Goal: Task Accomplishment & Management: Manage account settings

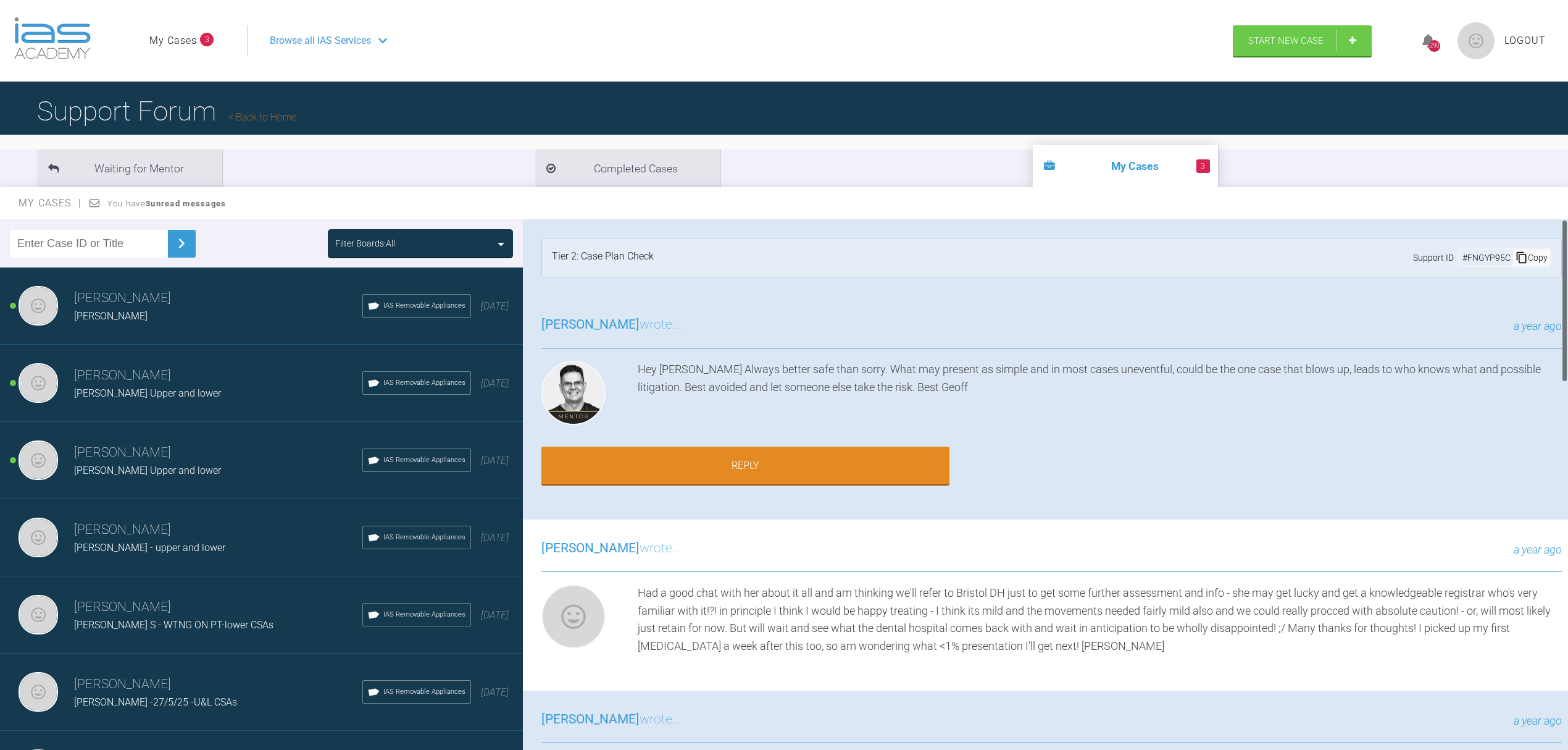
scroll to position [2125, 0]
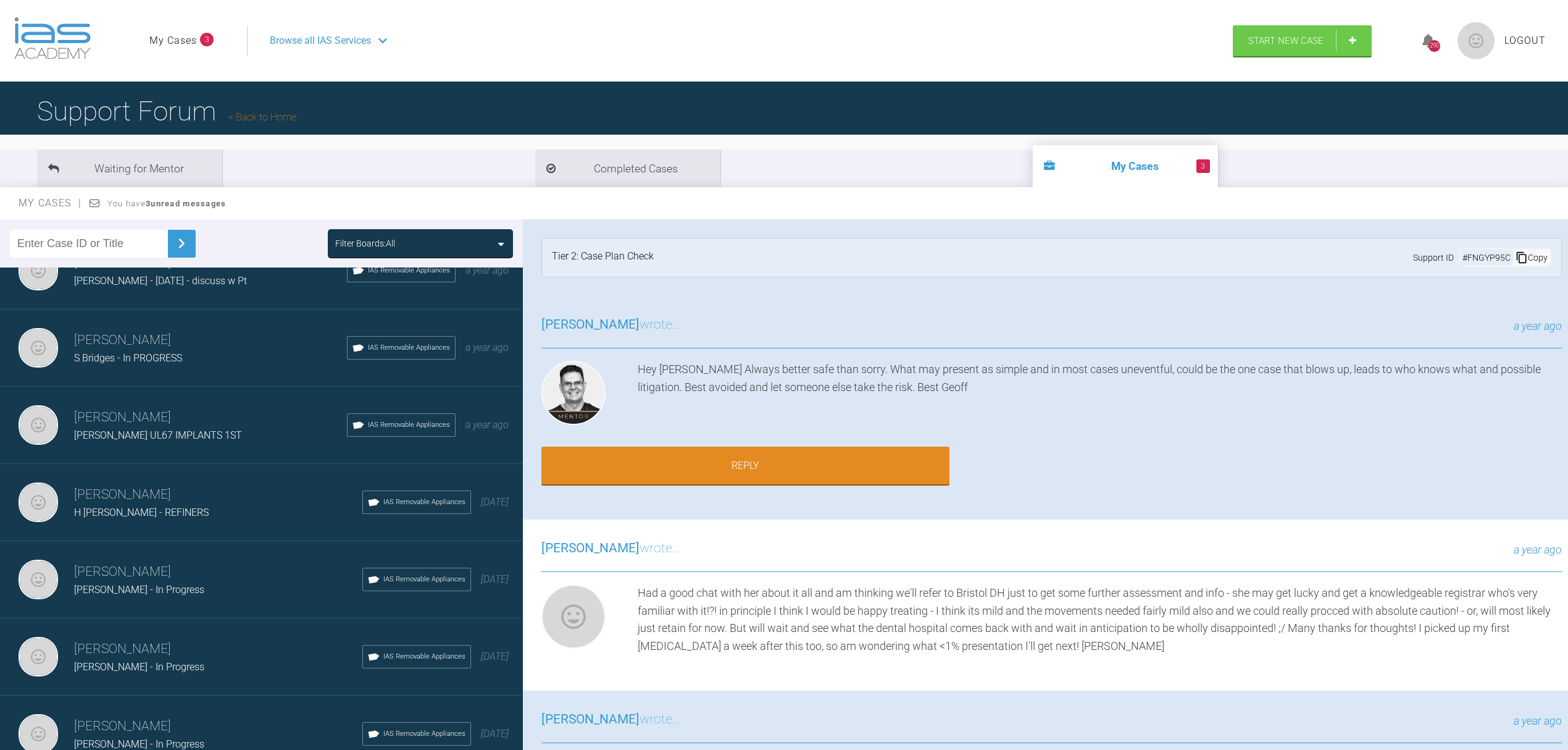
click at [189, 350] on div "S Bridges - In PROGRESS" at bounding box center [211, 359] width 273 height 16
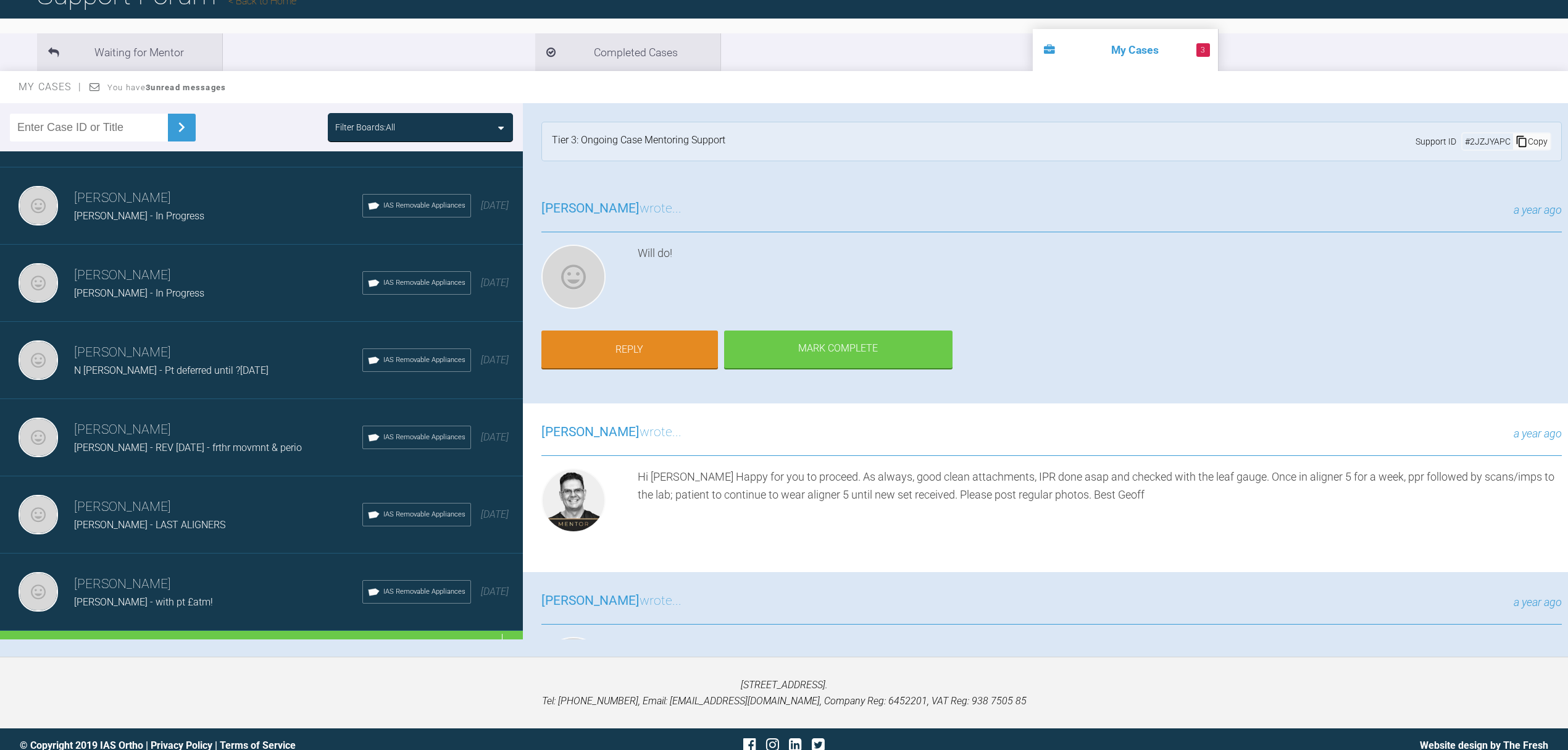
scroll to position [128, 0]
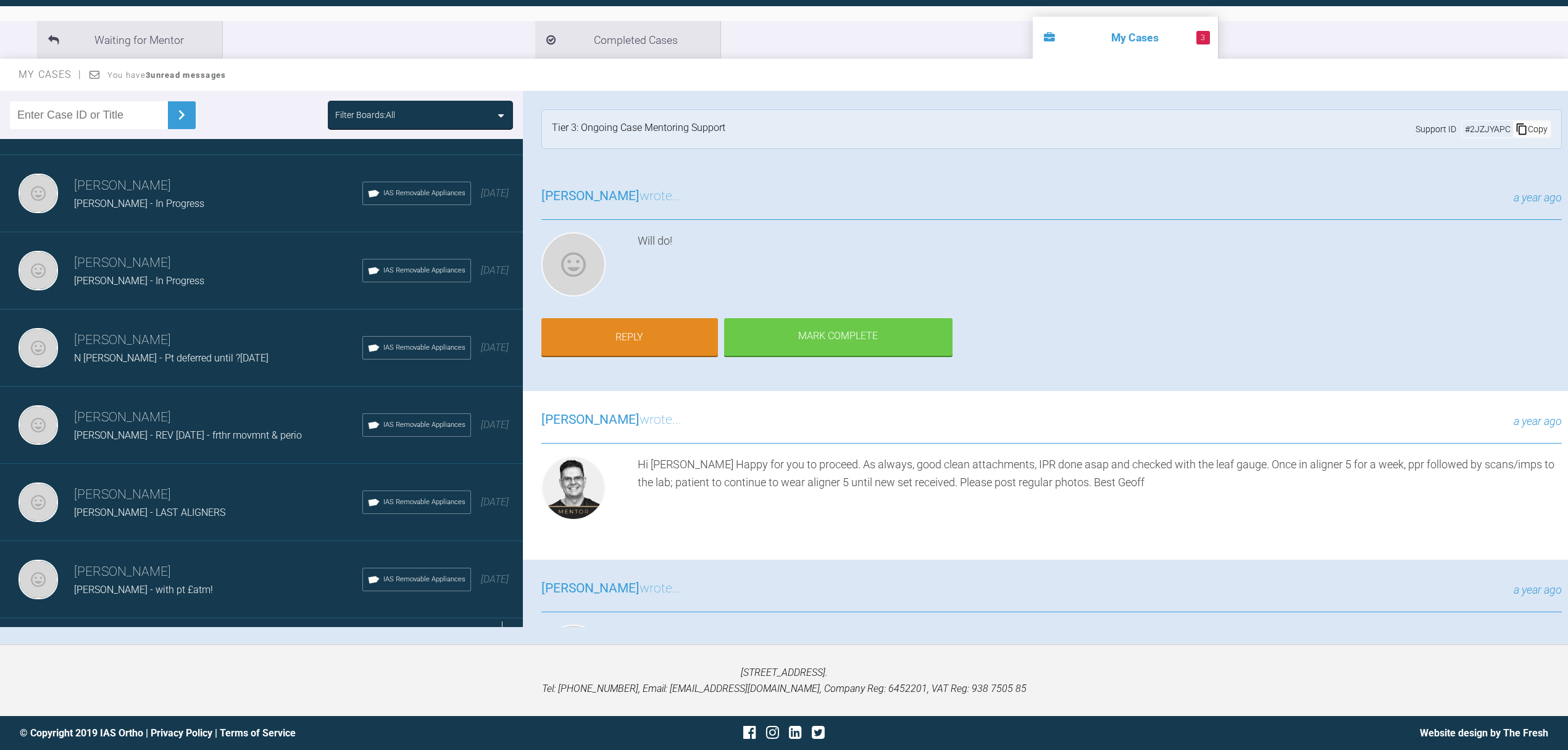
click at [503, 618] on div "Load more" at bounding box center [267, 637] width 535 height 39
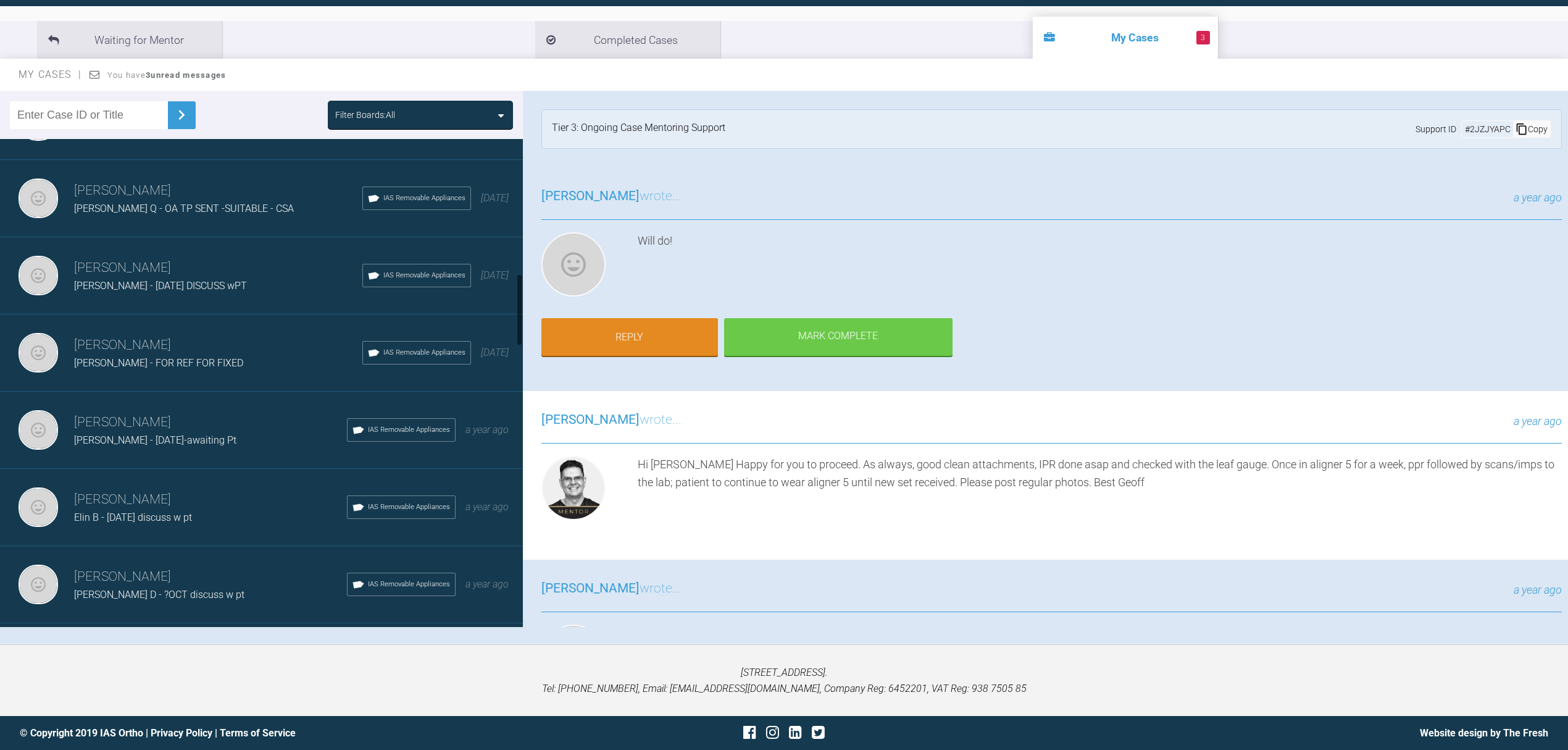
scroll to position [828, 0]
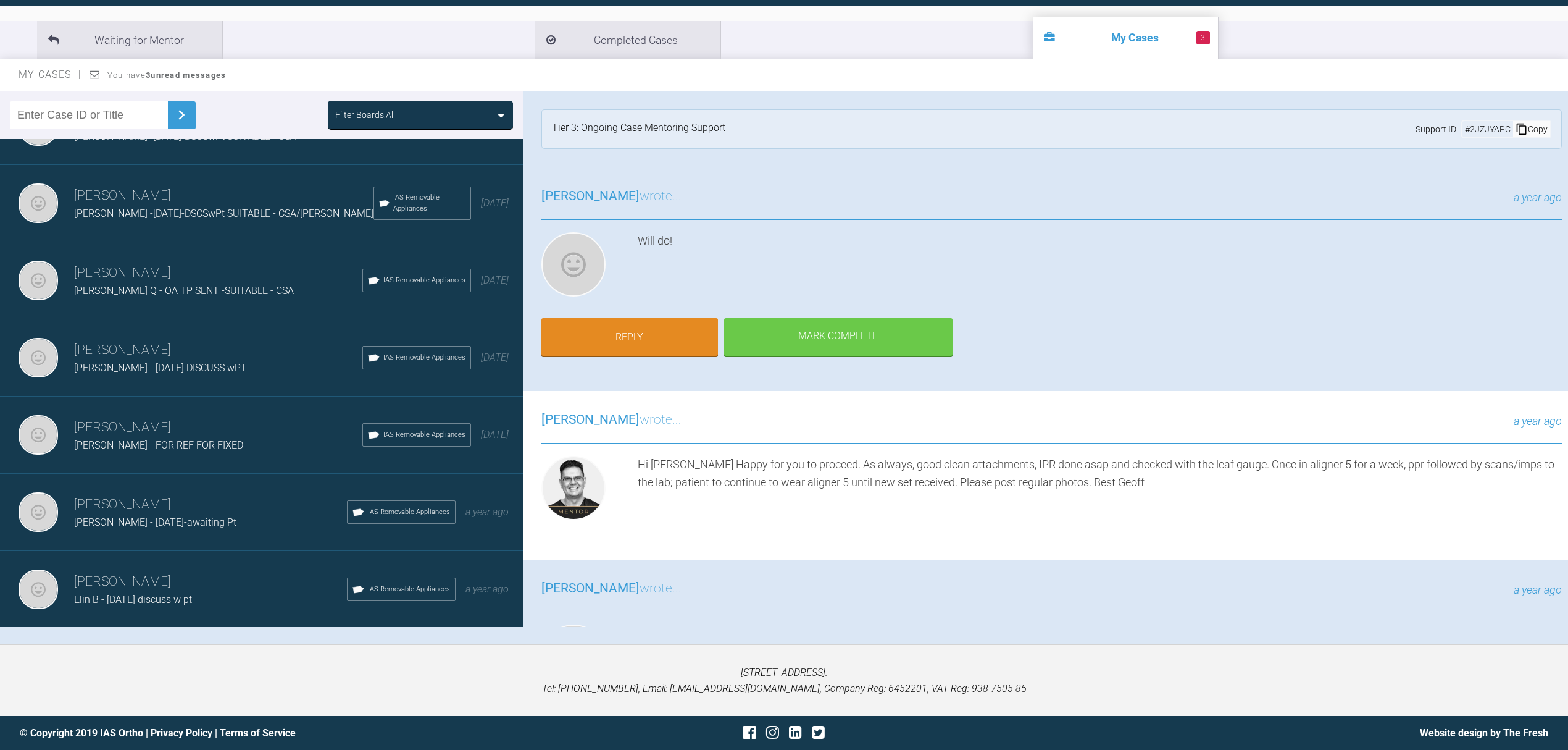
click at [157, 516] on span "[PERSON_NAME] - [DATE]-awaiting Pt" at bounding box center [155, 522] width 163 height 12
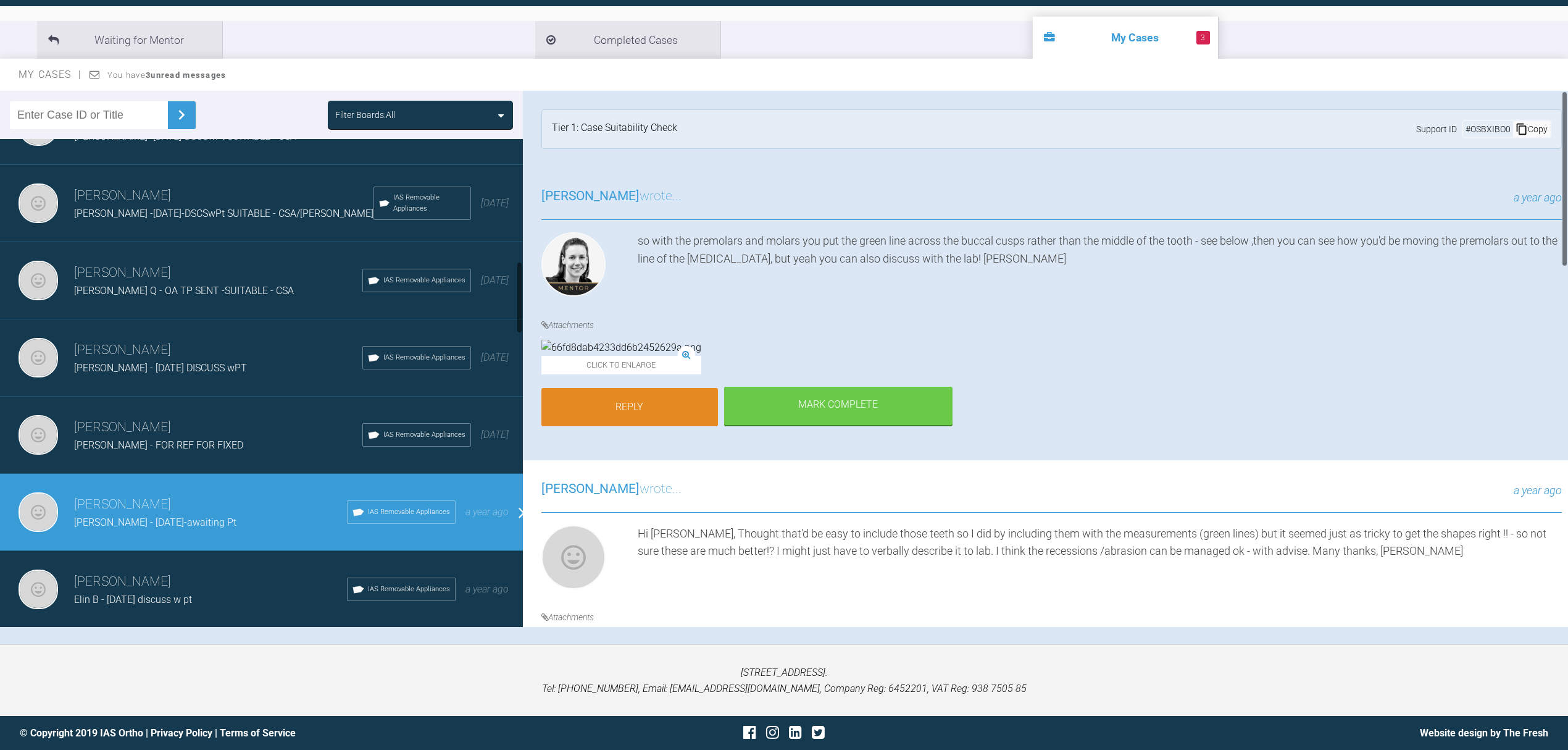
click at [601, 426] on link "Reply" at bounding box center [630, 407] width 177 height 39
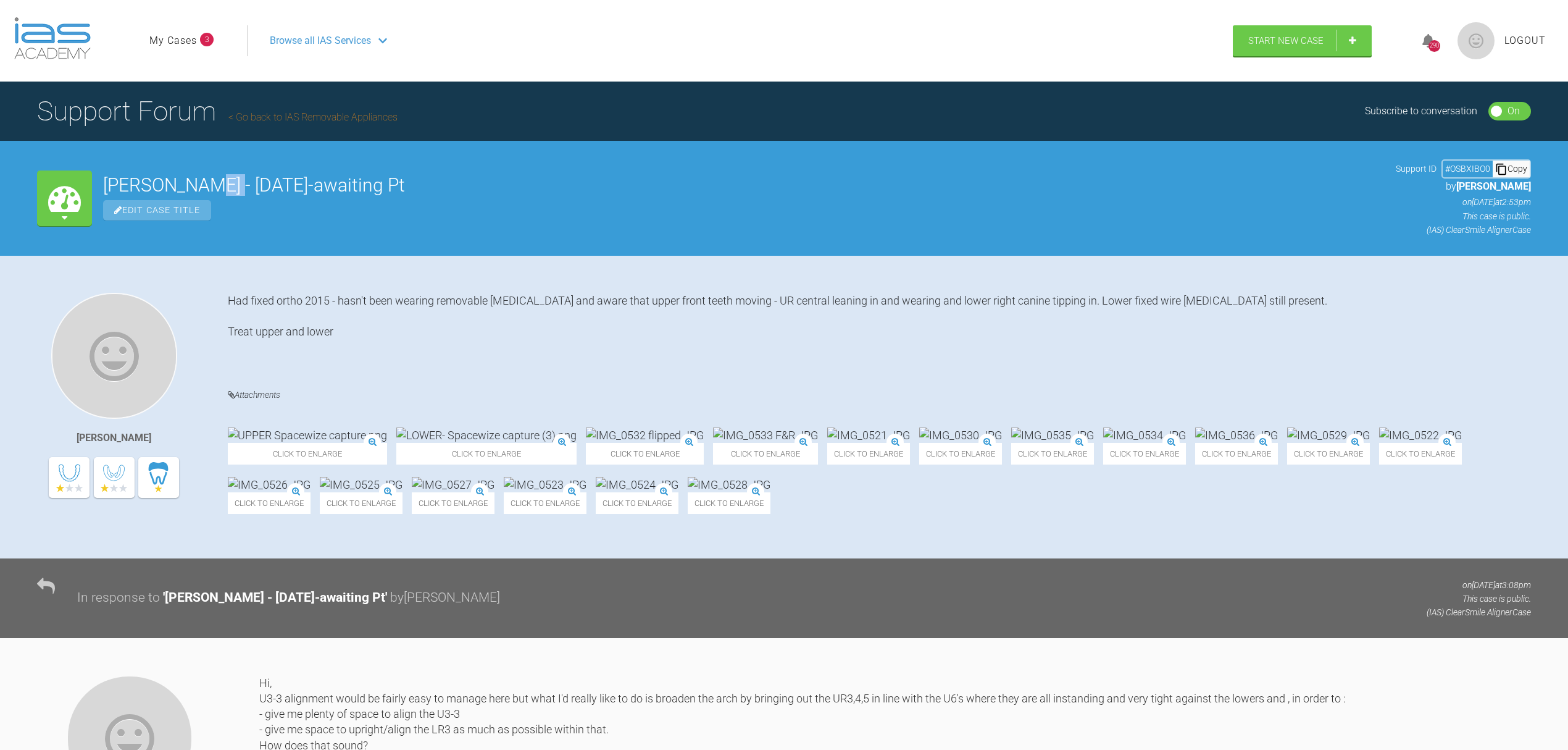
drag, startPoint x: 211, startPoint y: 186, endPoint x: 240, endPoint y: 181, distance: 29.4
click at [240, 181] on h2 "[PERSON_NAME] - [DATE]-awaiting Pt" at bounding box center [744, 185] width 1281 height 19
click at [174, 210] on span "Edit Case Title" at bounding box center [157, 209] width 108 height 20
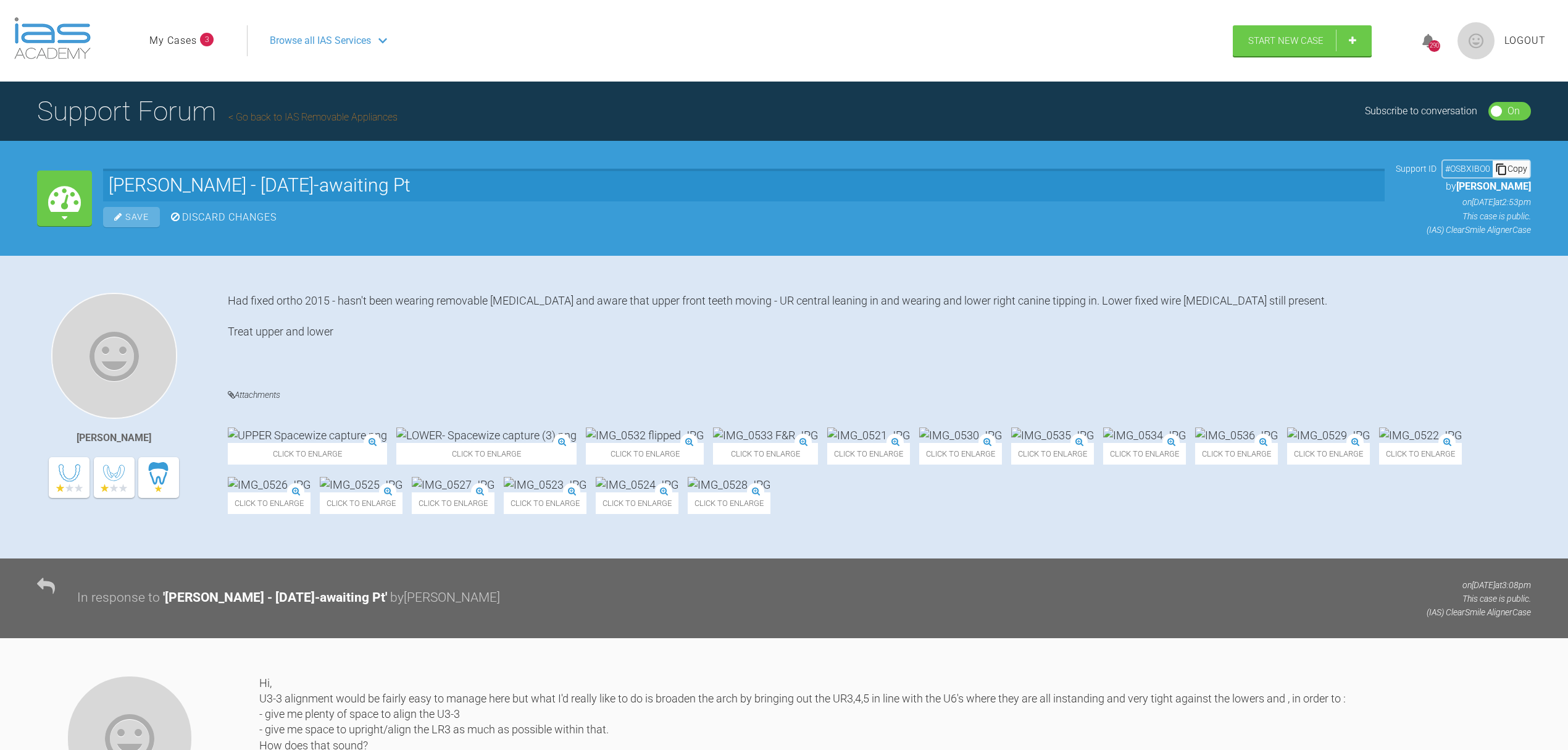
drag, startPoint x: 247, startPoint y: 183, endPoint x: 211, endPoint y: 179, distance: 36.2
click at [211, 179] on input "[PERSON_NAME] - [DATE]-awaiting Pt" at bounding box center [744, 185] width 1281 height 33
click at [272, 188] on input "[PERSON_NAME] -[DATE]-awaiting Pt" at bounding box center [744, 185] width 1281 height 33
click at [280, 181] on input "[PERSON_NAME] -[DATE] -awaiting Pt" at bounding box center [744, 185] width 1281 height 33
drag, startPoint x: 281, startPoint y: 180, endPoint x: 396, endPoint y: 176, distance: 115.1
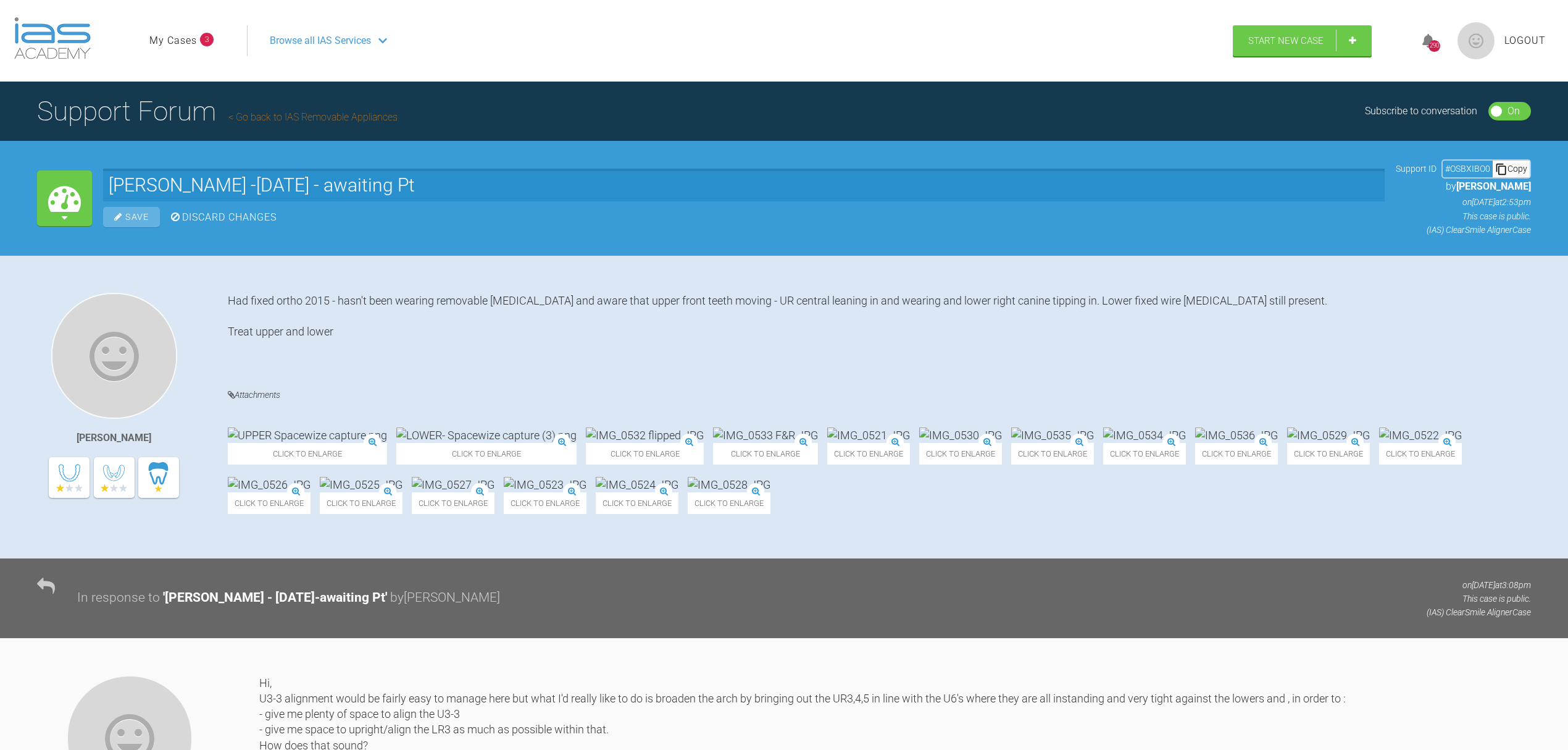
click at [396, 176] on input "[PERSON_NAME] -[DATE] - awaiting Pt" at bounding box center [744, 185] width 1281 height 33
type input "[PERSON_NAME] -[DATE] -will go ahd"
click at [120, 212] on icon at bounding box center [118, 217] width 8 height 9
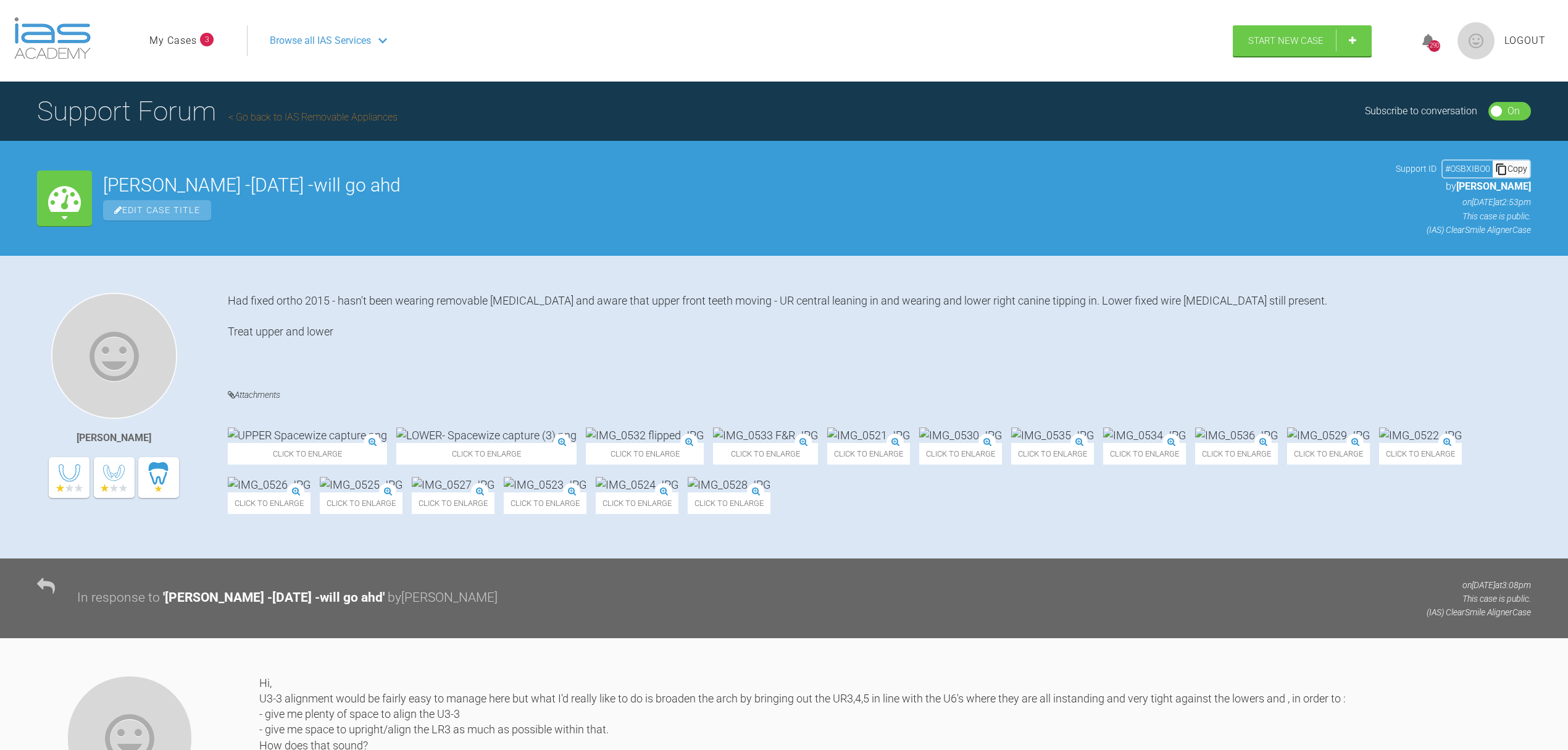
drag, startPoint x: 167, startPoint y: 35, endPoint x: 171, endPoint y: 43, distance: 8.9
click at [167, 35] on link "My Cases" at bounding box center [173, 41] width 48 height 16
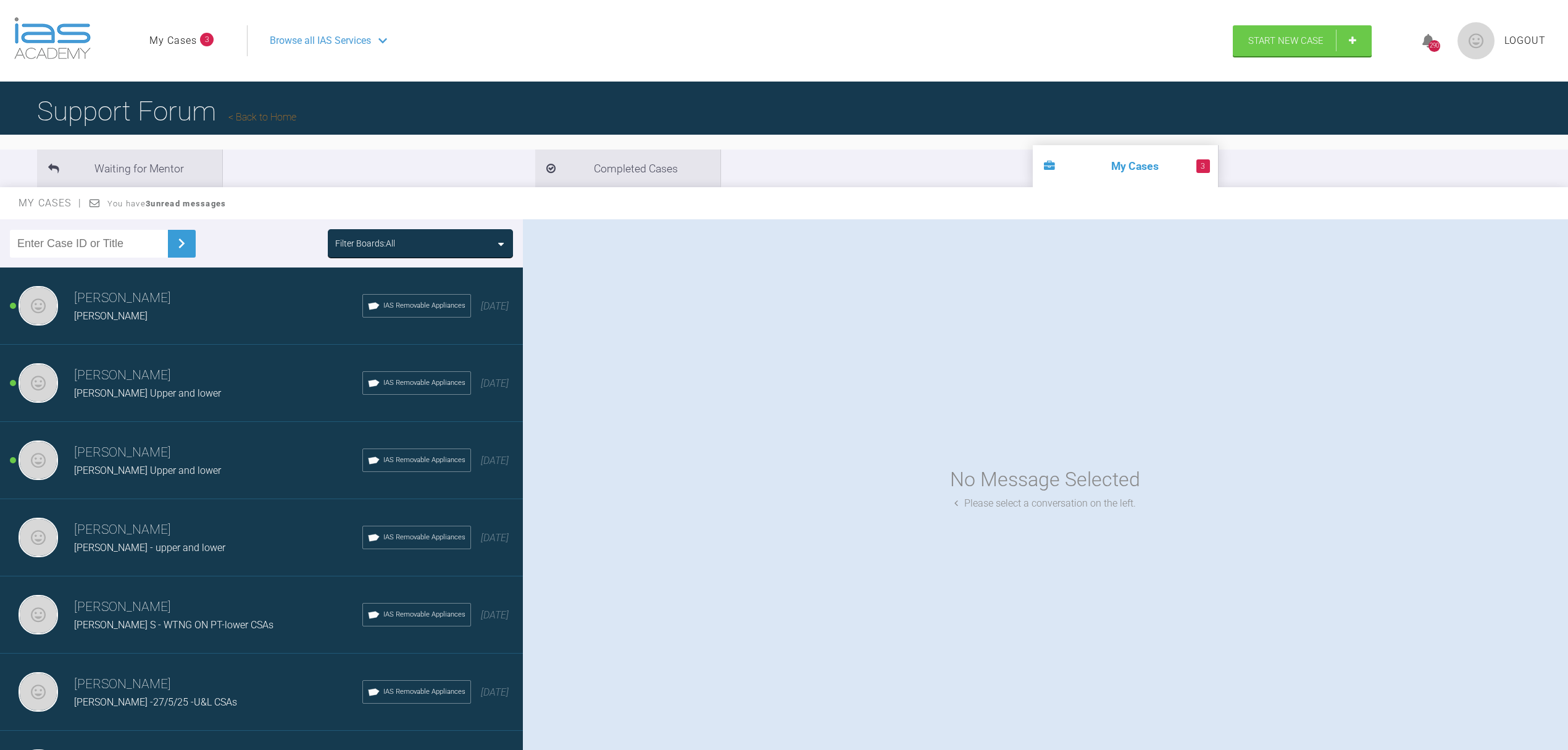
drag, startPoint x: 126, startPoint y: 245, endPoint x: 0, endPoint y: 238, distance: 126.2
click at [0, 238] on div "Filter Boards: All" at bounding box center [261, 243] width 523 height 48
click at [126, 243] on input "text" at bounding box center [88, 243] width 158 height 27
click at [183, 247] on img at bounding box center [181, 243] width 20 height 20
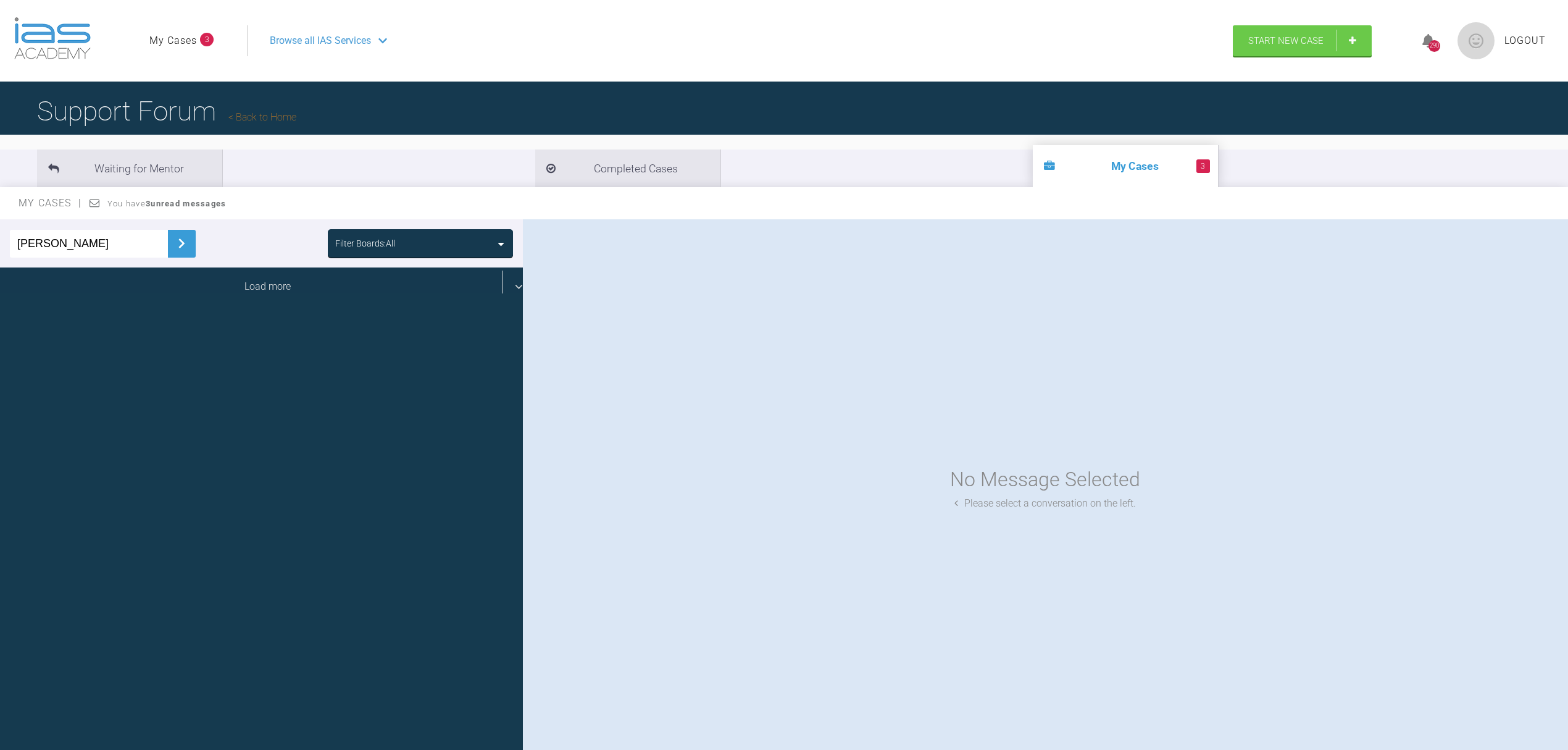
click at [500, 283] on div "Load more" at bounding box center [267, 287] width 535 height 39
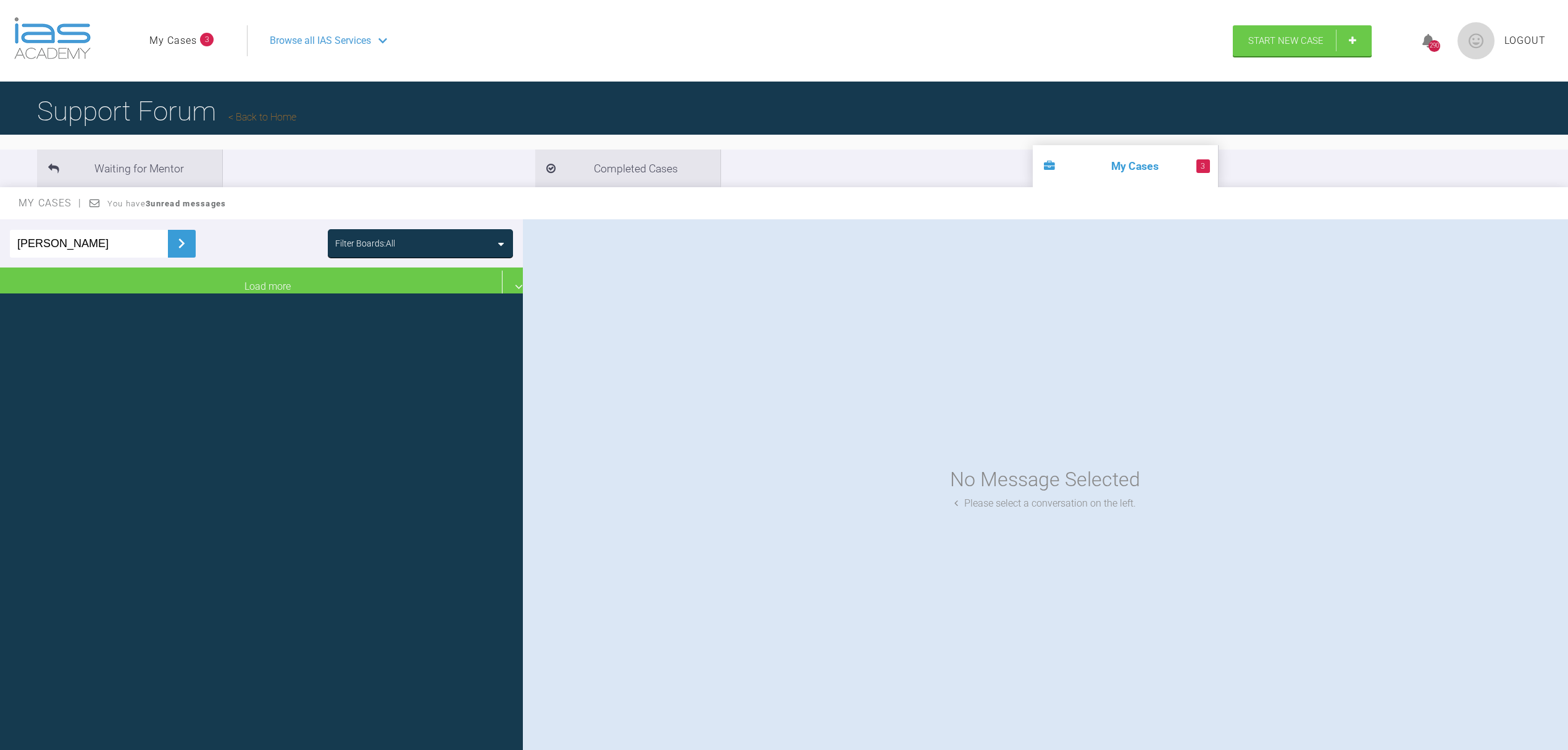
drag, startPoint x: 149, startPoint y: 244, endPoint x: 42, endPoint y: 229, distance: 108.0
click at [42, 229] on div "[PERSON_NAME]" at bounding box center [102, 244] width 186 height 28
click at [90, 243] on input "[PERSON_NAME]" at bounding box center [88, 243] width 158 height 27
type input "h"
click at [173, 245] on img at bounding box center [181, 243] width 20 height 20
